Goal: Information Seeking & Learning: Compare options

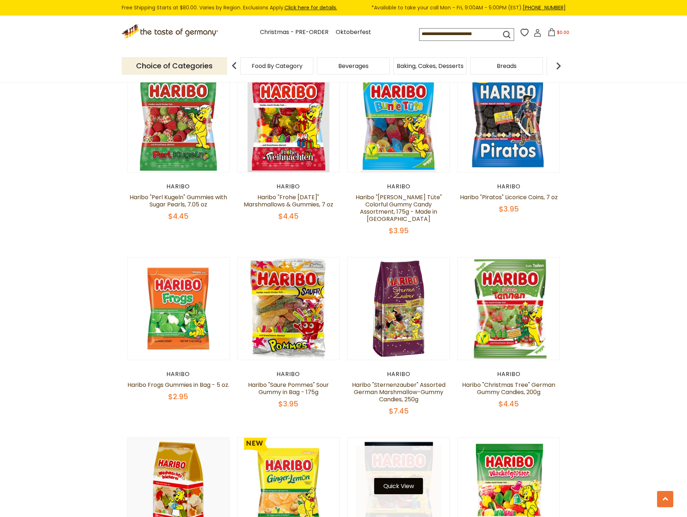
scroll to position [1228, 0]
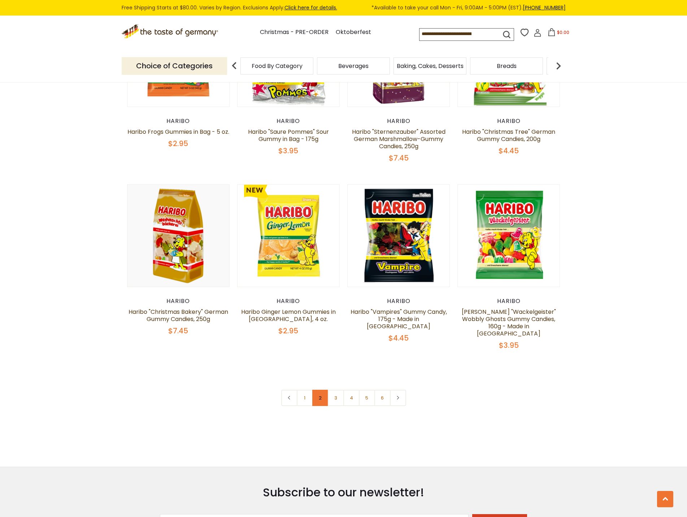
click at [319, 389] on link "2" at bounding box center [320, 397] width 16 height 16
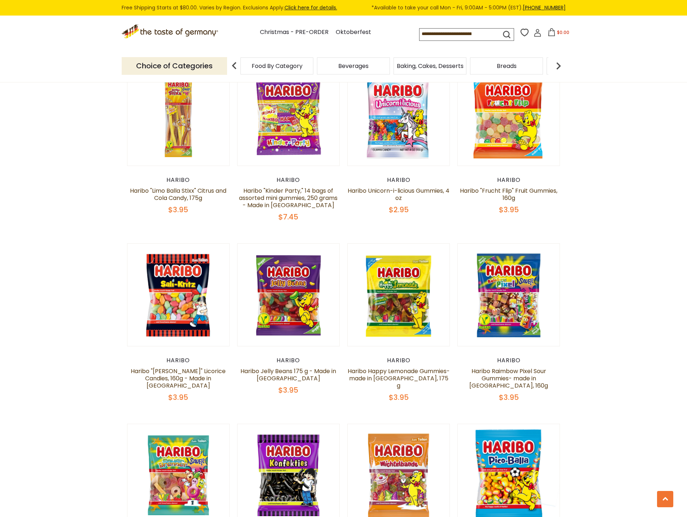
scroll to position [867, 0]
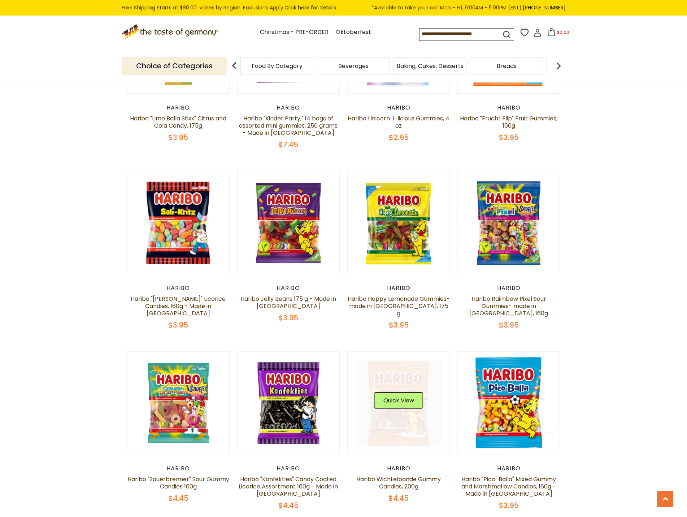
drag, startPoint x: 415, startPoint y: 384, endPoint x: 410, endPoint y: 389, distance: 6.6
click at [411, 392] on div "Quick View" at bounding box center [399, 403] width 49 height 22
click at [410, 392] on button "Quick View" at bounding box center [399, 400] width 49 height 16
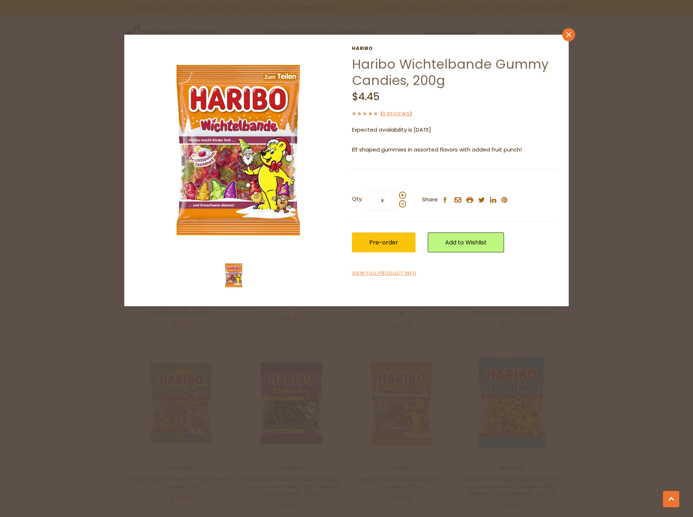
click at [564, 39] on link "close" at bounding box center [568, 34] width 13 height 13
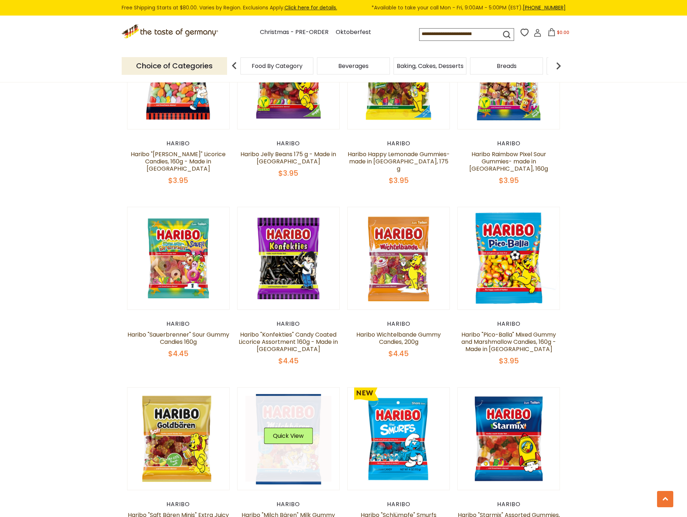
scroll to position [1048, 0]
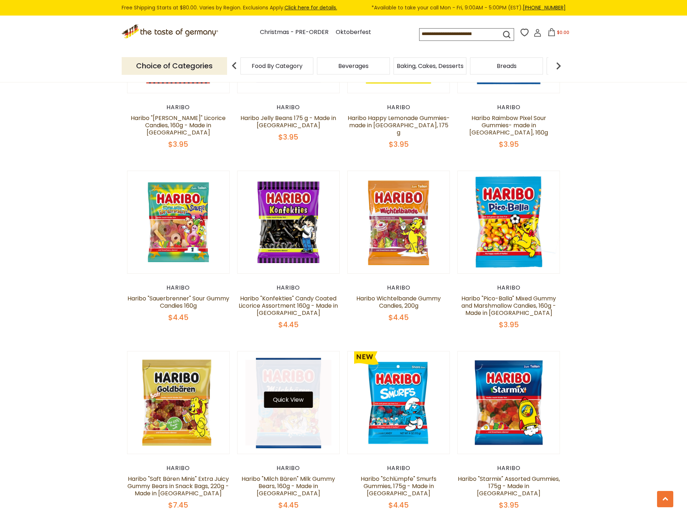
click at [292, 391] on button "Quick View" at bounding box center [288, 399] width 49 height 16
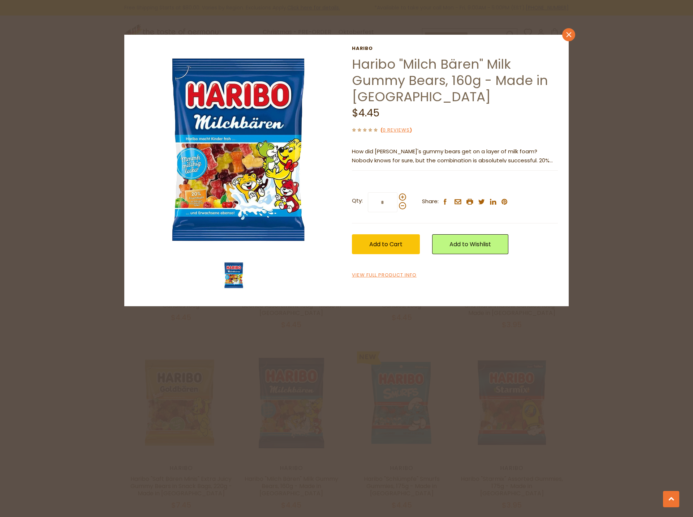
click at [562, 37] on div "close [GEOGRAPHIC_DATA] [PERSON_NAME] "Milch Bären" Milk Gummy Bears, 160g - Ma…" at bounding box center [346, 170] width 444 height 271
click at [568, 39] on link "close" at bounding box center [568, 34] width 13 height 13
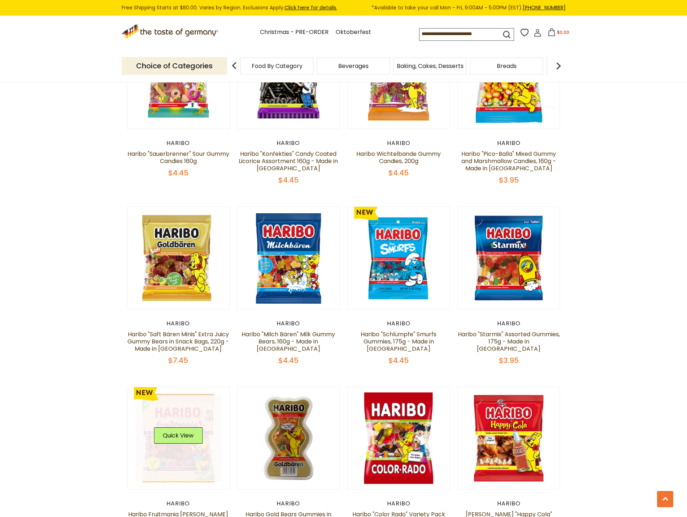
scroll to position [1264, 0]
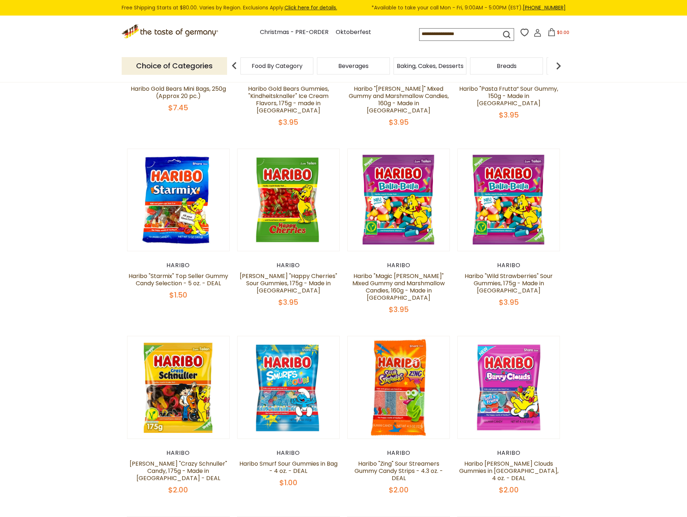
scroll to position [220, 0]
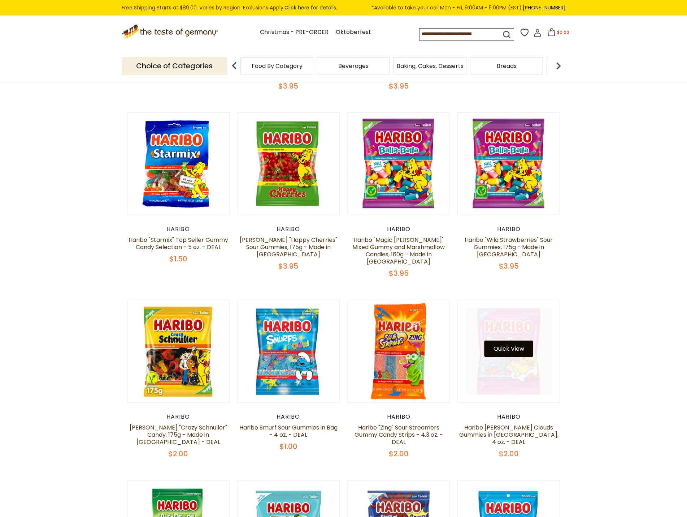
click at [517, 340] on button "Quick View" at bounding box center [509, 348] width 49 height 16
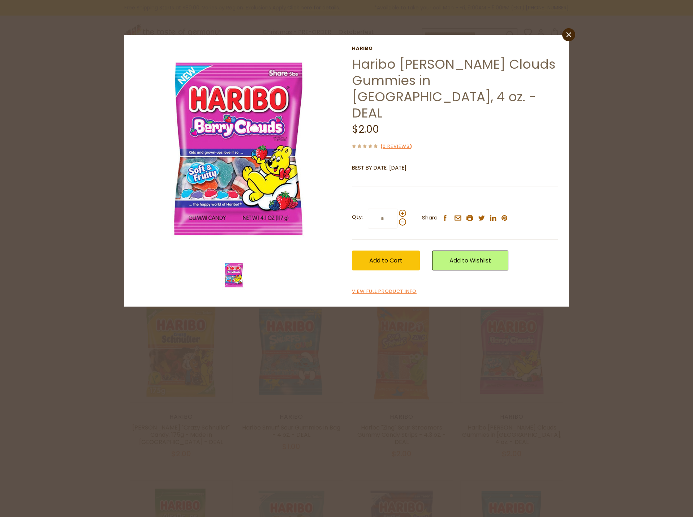
click at [570, 36] on icon "close" at bounding box center [568, 34] width 5 height 5
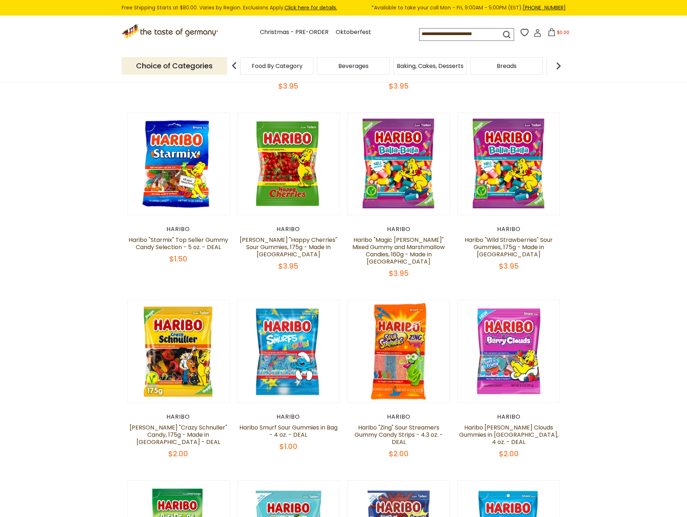
scroll to position [364, 0]
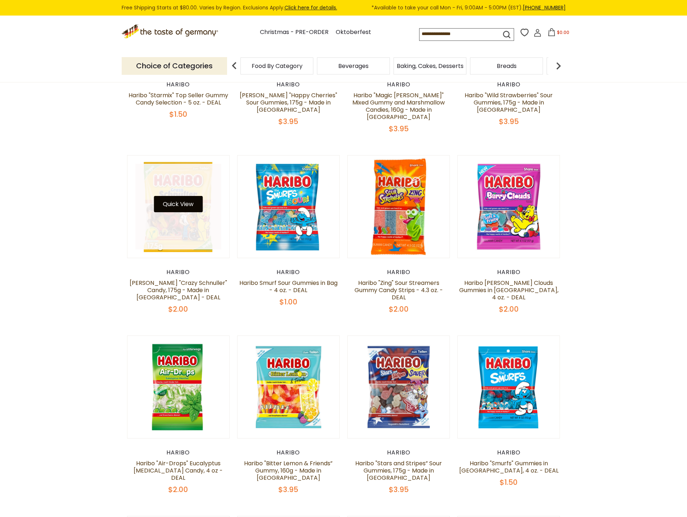
drag, startPoint x: 186, startPoint y: 193, endPoint x: 186, endPoint y: 189, distance: 4.3
click at [186, 196] on button "Quick View" at bounding box center [178, 204] width 49 height 16
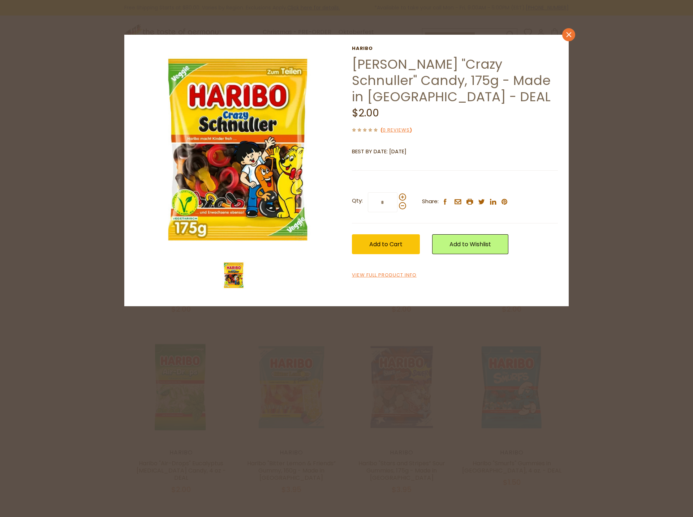
click at [572, 32] on link "close" at bounding box center [568, 34] width 13 height 13
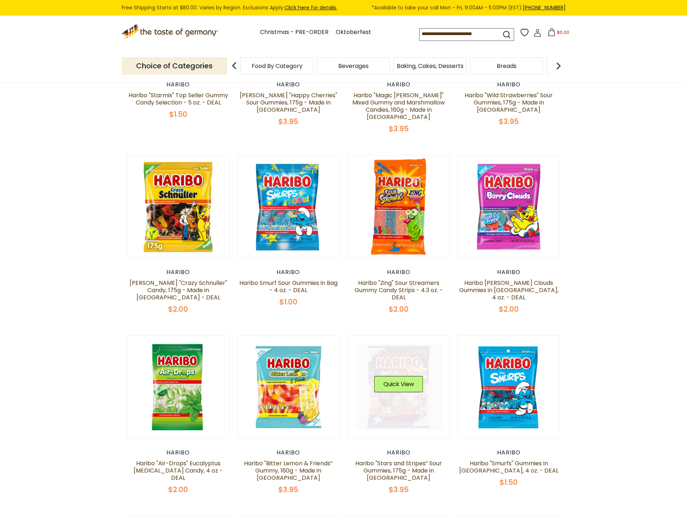
scroll to position [400, 0]
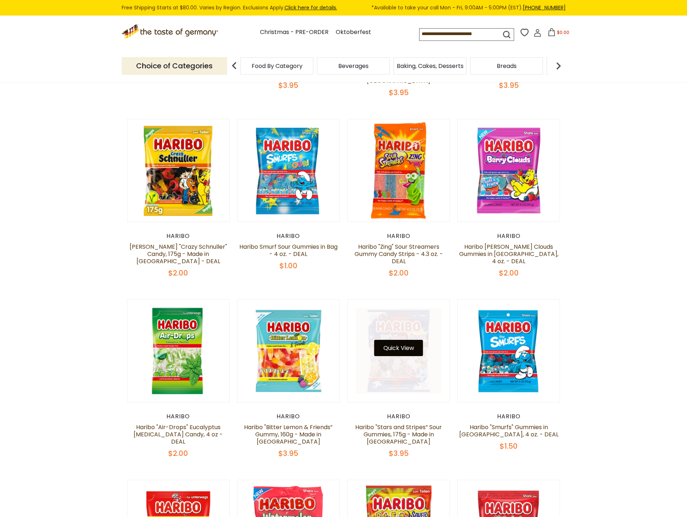
click at [406, 340] on button "Quick View" at bounding box center [399, 348] width 49 height 16
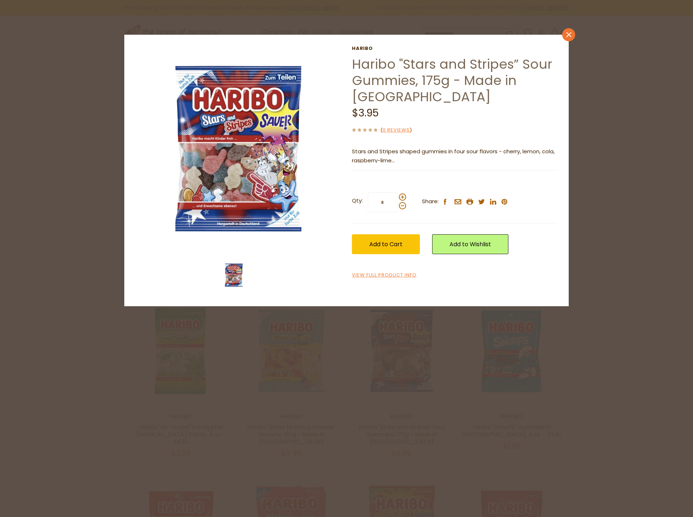
click at [570, 37] on icon "close" at bounding box center [568, 34] width 5 height 5
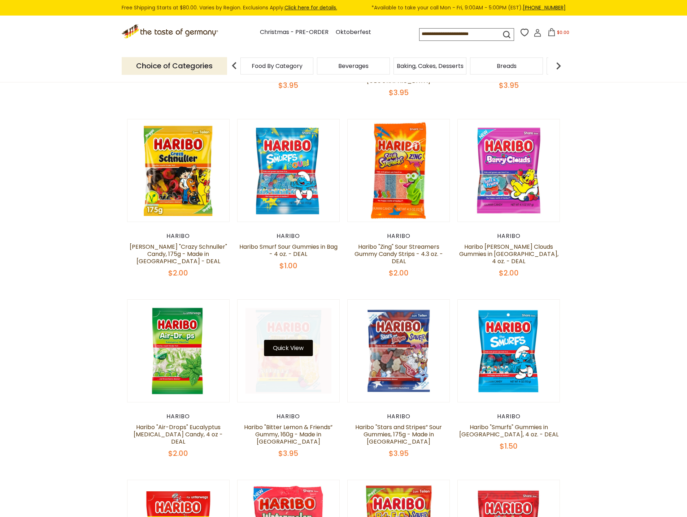
click at [284, 340] on button "Quick View" at bounding box center [288, 348] width 49 height 16
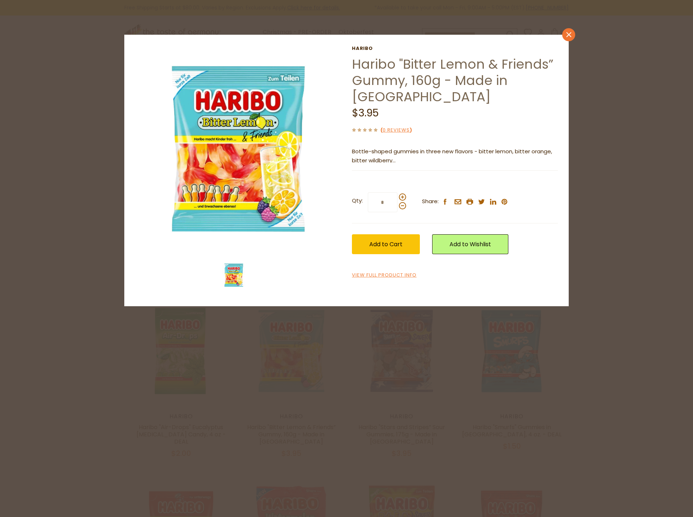
click at [569, 38] on link "close" at bounding box center [568, 34] width 13 height 13
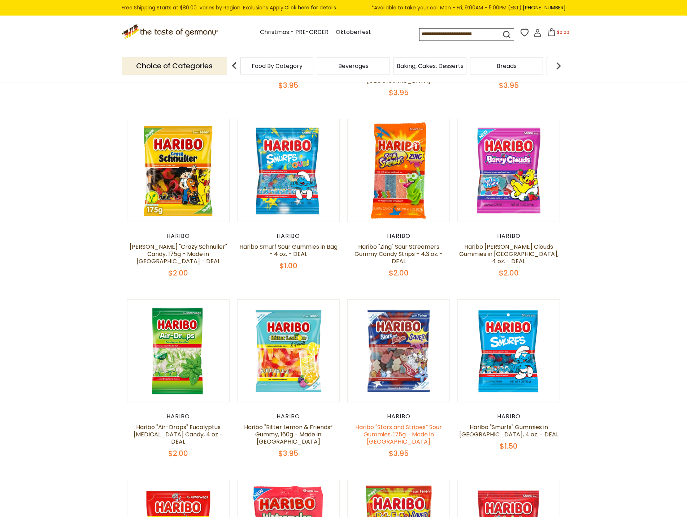
scroll to position [509, 0]
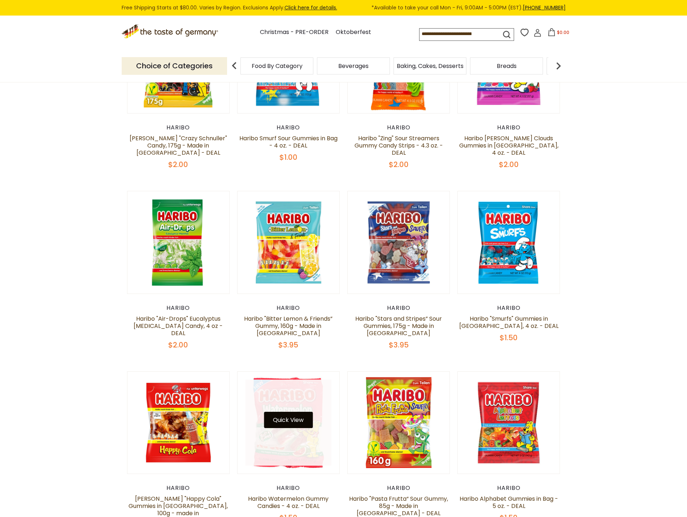
click at [297, 411] on button "Quick View" at bounding box center [288, 419] width 49 height 16
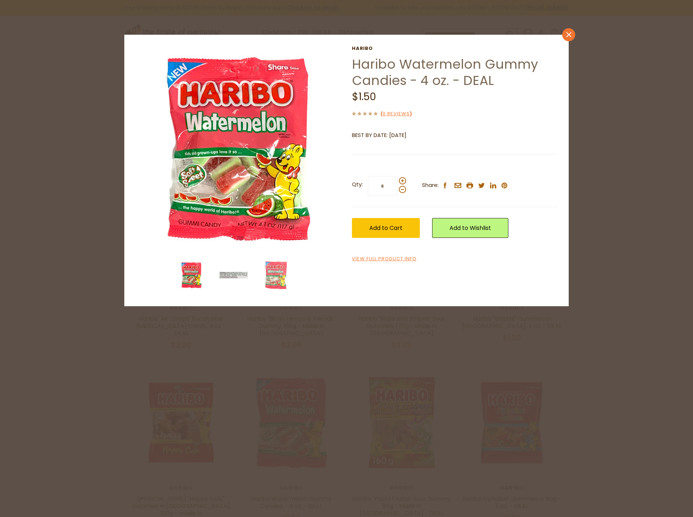
drag, startPoint x: 566, startPoint y: 41, endPoint x: 569, endPoint y: 37, distance: 4.7
click at [567, 40] on div "close [GEOGRAPHIC_DATA] Haribo Watermelon Gummy Candies - 4 oz. - DEAL $1.50 ( …" at bounding box center [346, 170] width 444 height 271
click at [578, 36] on div "close [GEOGRAPHIC_DATA] Haribo Watermelon Gummy Candies - 4 oz. - DEAL $1.50 ( …" at bounding box center [346, 258] width 693 height 517
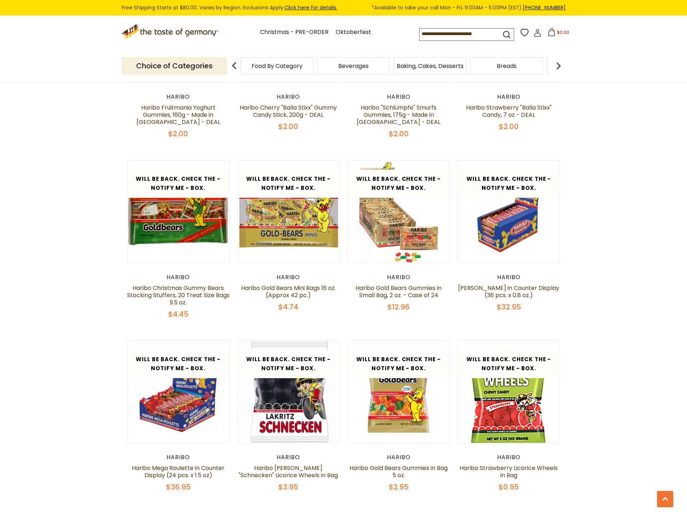
scroll to position [1303, 0]
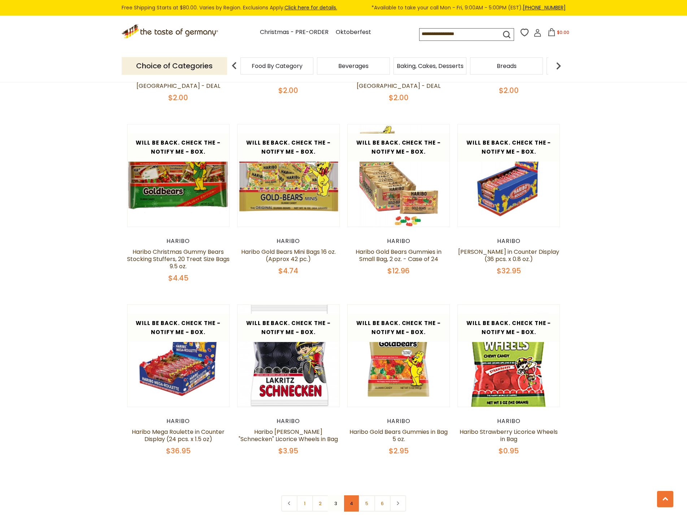
click at [350, 495] on link "4" at bounding box center [352, 503] width 16 height 16
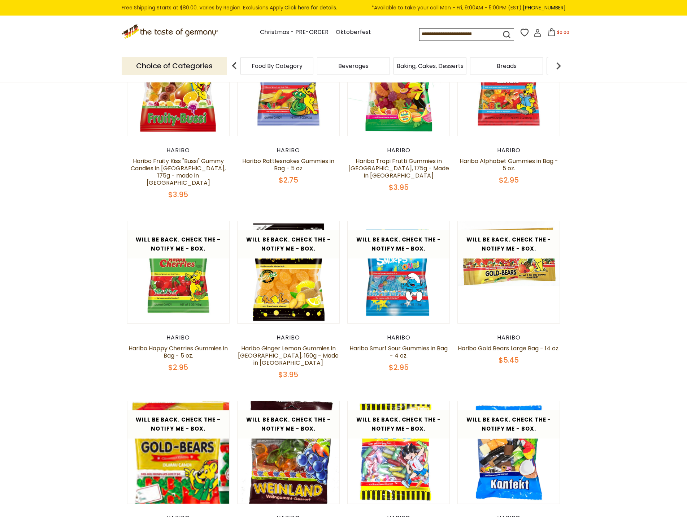
scroll to position [3, 0]
